Goal: Information Seeking & Learning: Compare options

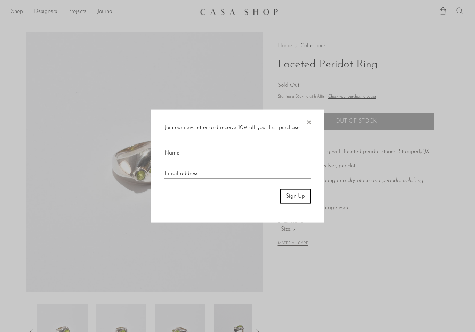
click at [308, 113] on span "×" at bounding box center [308, 121] width 7 height 22
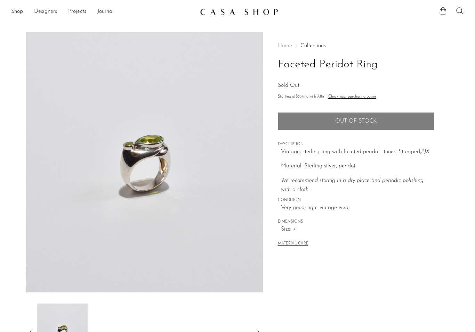
click at [11, 12] on link "Shop" at bounding box center [17, 11] width 12 height 9
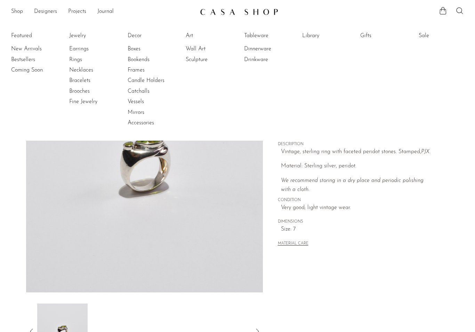
click at [71, 59] on link "Rings" at bounding box center [95, 60] width 52 height 8
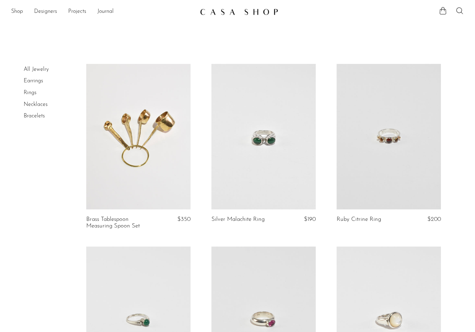
click at [245, 162] on link at bounding box center [263, 137] width 104 height 146
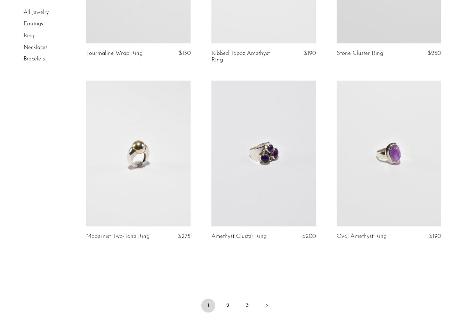
scroll to position [1959, 0]
click at [228, 304] on link "2" at bounding box center [228, 306] width 14 height 14
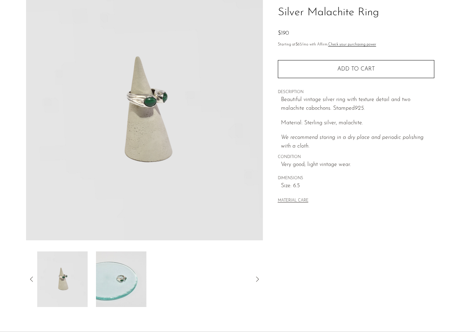
scroll to position [112, 0]
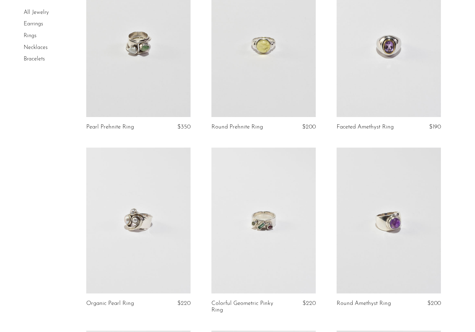
scroll to position [1165, 0]
click at [130, 65] on link at bounding box center [138, 45] width 104 height 146
click at [225, 78] on link at bounding box center [263, 45] width 104 height 146
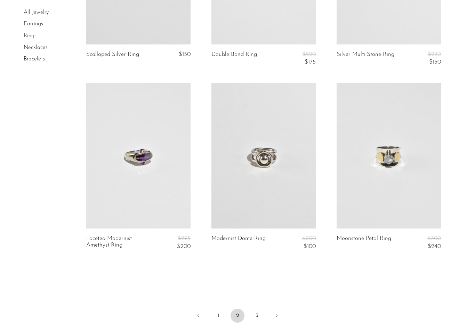
scroll to position [2031, 0]
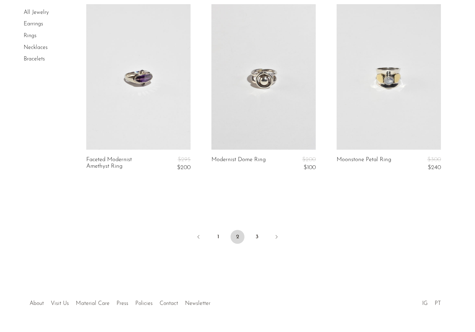
click at [256, 230] on link "3" at bounding box center [257, 237] width 14 height 14
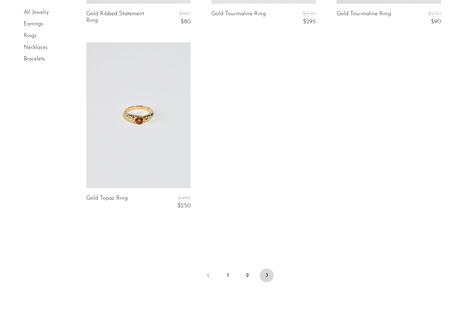
scroll to position [1903, 0]
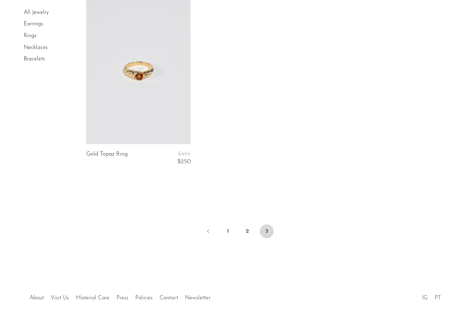
click at [227, 227] on link "1" at bounding box center [228, 232] width 14 height 14
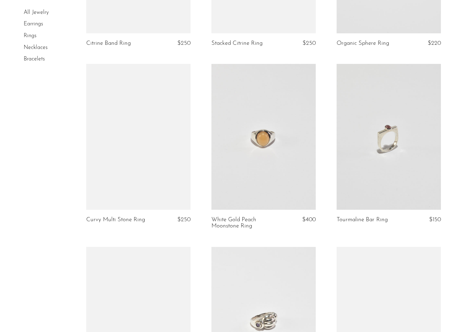
scroll to position [1611, 0]
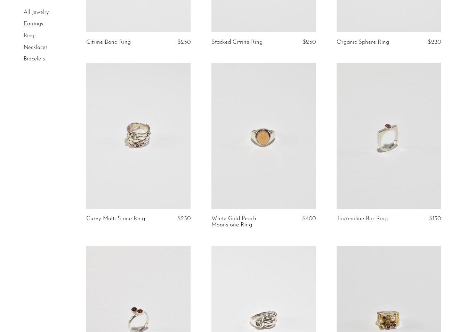
click at [239, 150] on link at bounding box center [263, 136] width 104 height 146
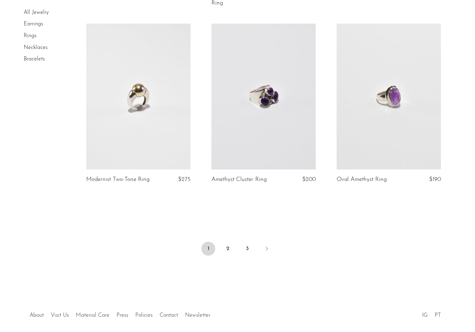
scroll to position [2034, 0]
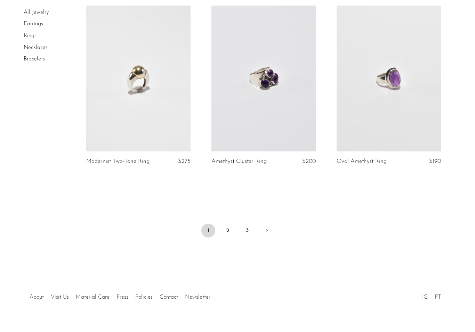
click at [144, 68] on link at bounding box center [138, 79] width 104 height 146
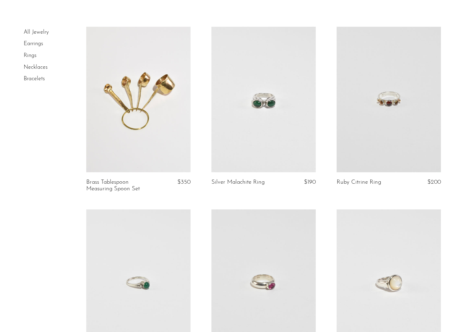
scroll to position [0, 0]
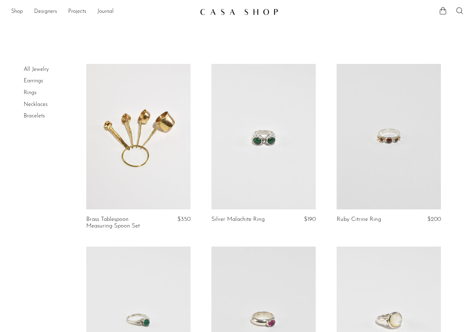
click at [261, 137] on link at bounding box center [263, 137] width 104 height 146
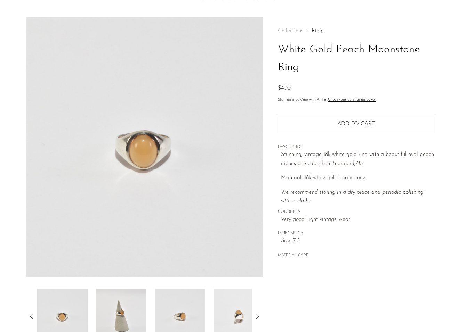
scroll to position [15, 0]
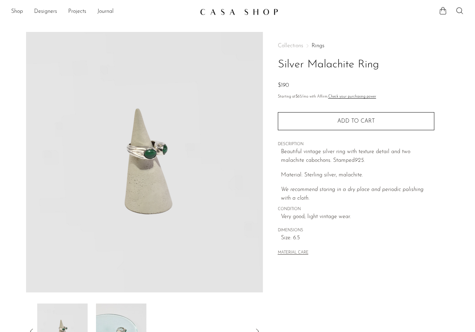
click at [16, 11] on link "Shop" at bounding box center [17, 11] width 12 height 9
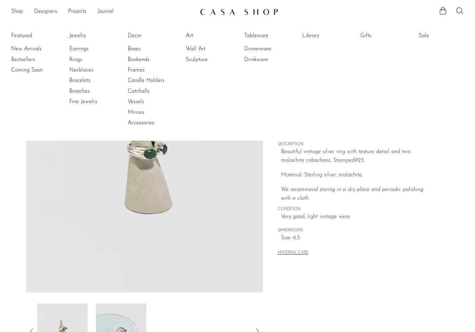
click at [79, 69] on link "Necklaces" at bounding box center [95, 70] width 52 height 8
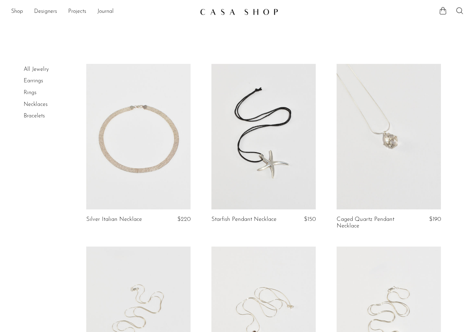
click at [38, 13] on link "Designers" at bounding box center [45, 11] width 23 height 9
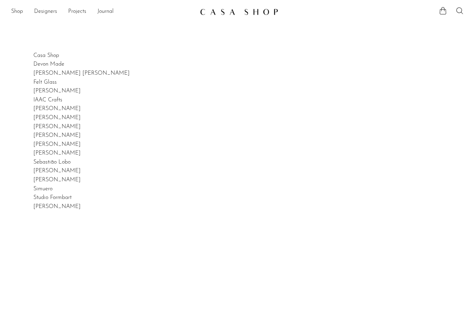
click at [16, 10] on link "Shop" at bounding box center [17, 11] width 12 height 9
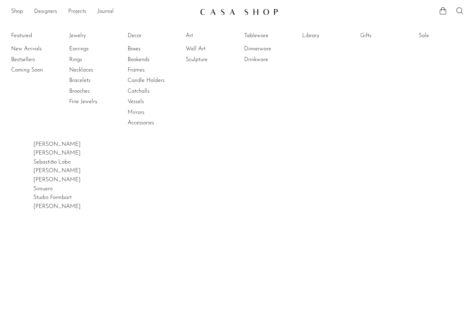
click at [71, 79] on link "Bracelets" at bounding box center [95, 81] width 52 height 8
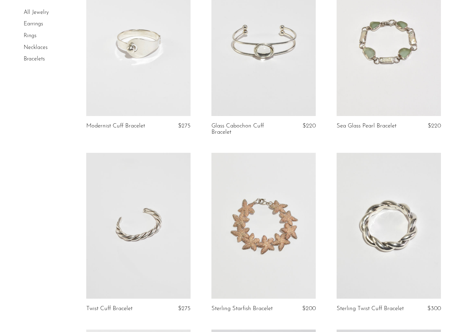
scroll to position [267, 0]
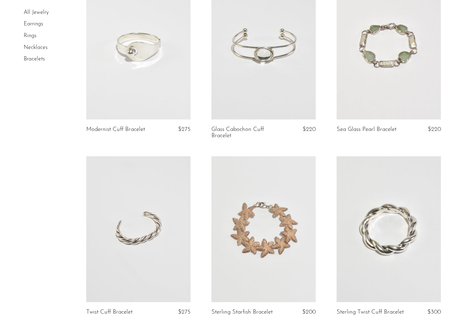
click at [123, 227] on link at bounding box center [138, 230] width 104 height 146
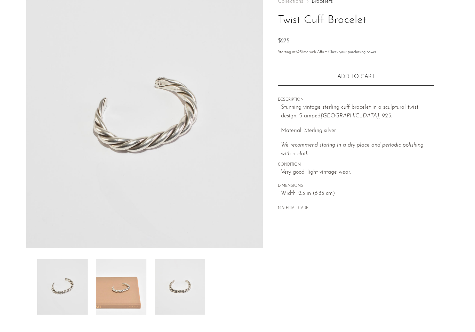
scroll to position [45, 0]
click at [121, 291] on img at bounding box center [121, 287] width 50 height 56
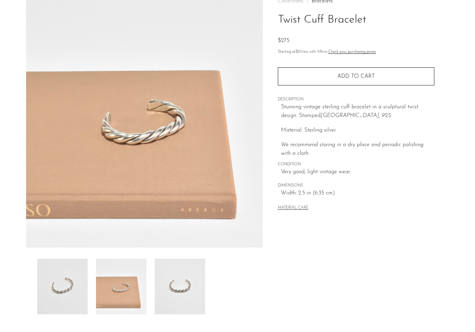
click at [184, 285] on img at bounding box center [180, 287] width 50 height 56
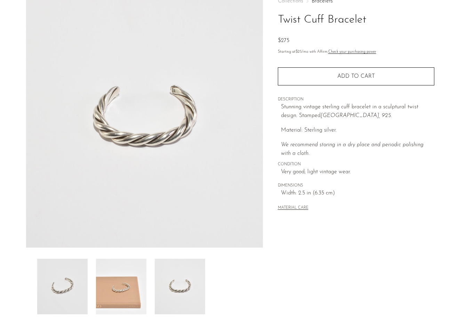
click at [67, 291] on img at bounding box center [62, 287] width 50 height 56
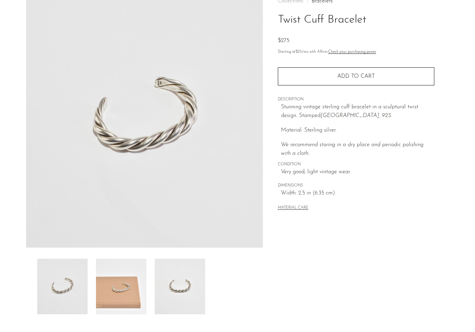
click at [120, 299] on img at bounding box center [121, 287] width 50 height 56
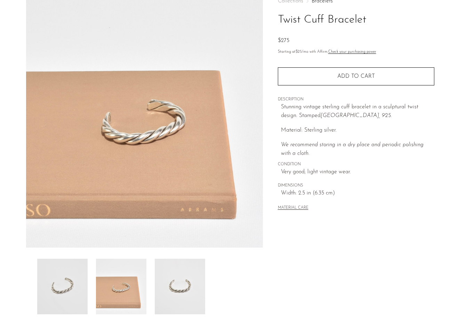
click at [172, 292] on img at bounding box center [180, 287] width 50 height 56
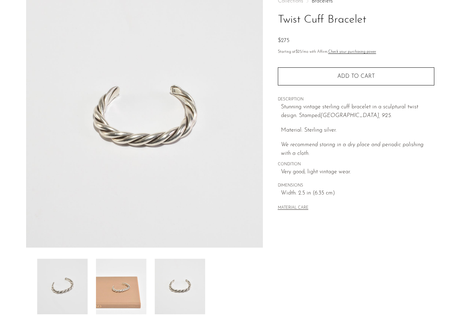
click at [130, 284] on img at bounding box center [121, 287] width 50 height 56
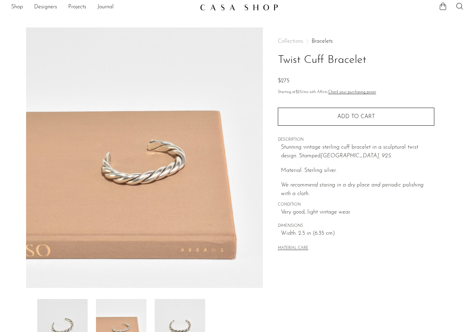
scroll to position [0, 0]
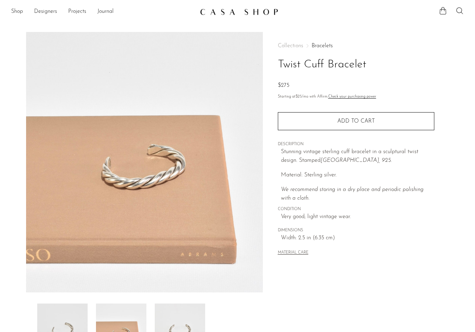
click at [9, 10] on div "Shop Featured New Arrivals Bestsellers Coming Soon Jewelry Jewelry All Earrings…" at bounding box center [237, 12] width 475 height 13
click at [18, 13] on link "Shop" at bounding box center [17, 11] width 12 height 9
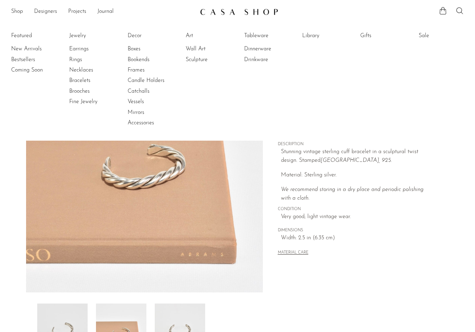
click at [74, 58] on link "Rings" at bounding box center [95, 60] width 52 height 8
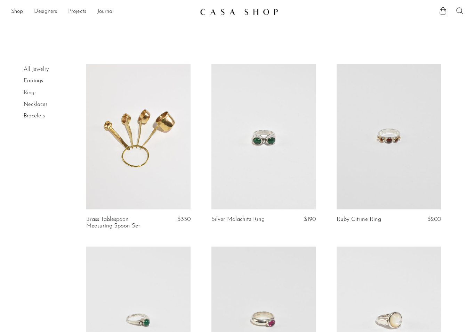
click at [274, 181] on link at bounding box center [263, 137] width 104 height 146
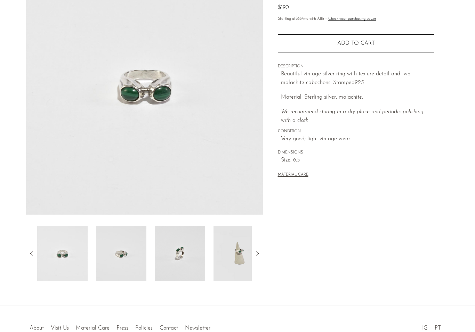
scroll to position [112, 0]
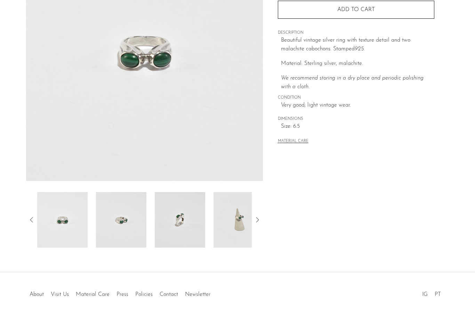
click at [183, 224] on img at bounding box center [180, 220] width 50 height 56
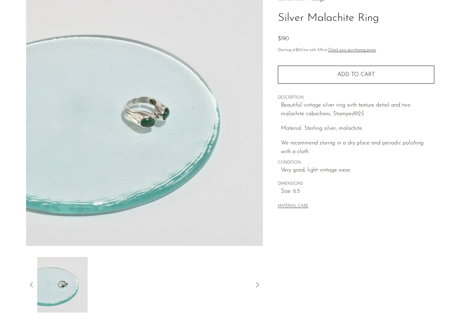
scroll to position [0, 0]
